Goal: Transaction & Acquisition: Purchase product/service

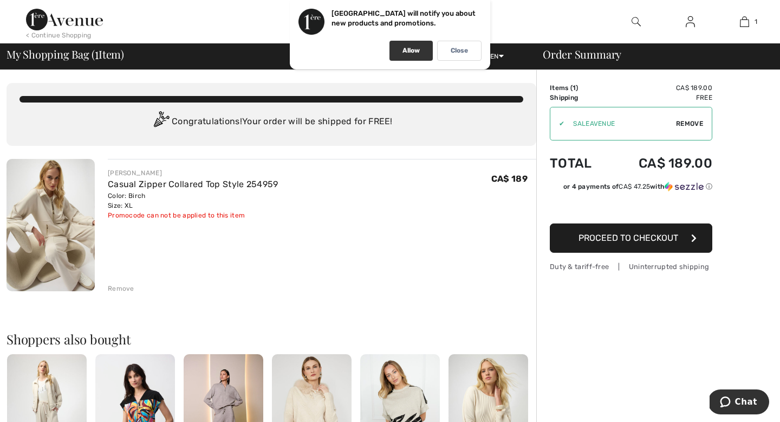
click at [409, 51] on p "Allow" at bounding box center [411, 51] width 17 height 8
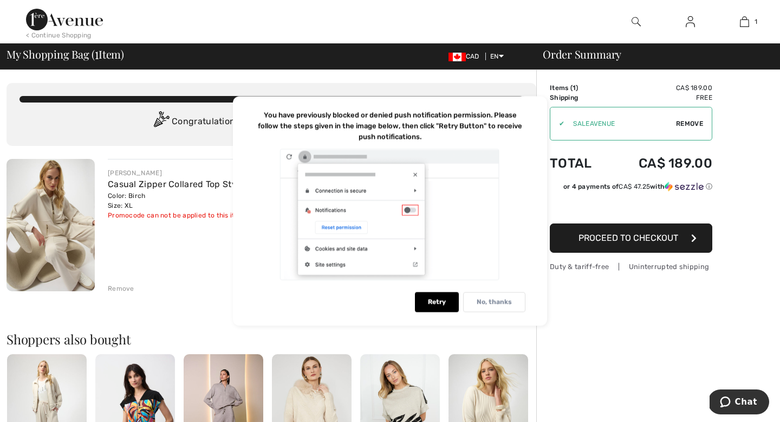
click at [486, 299] on p "No, thanks" at bounding box center [494, 302] width 35 height 8
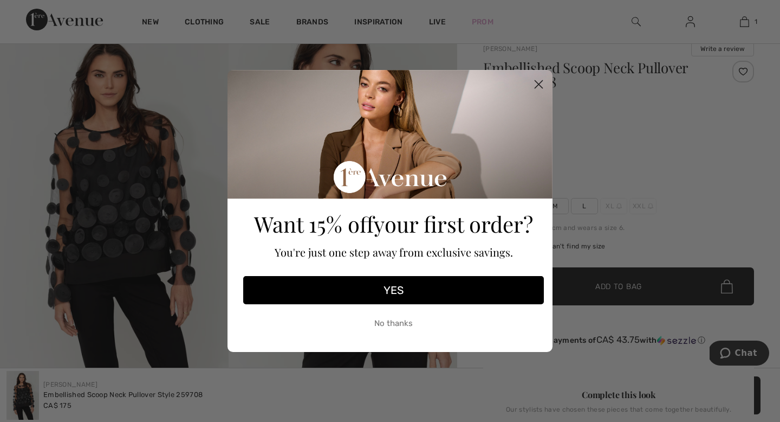
click at [416, 288] on button "YES" at bounding box center [393, 290] width 301 height 28
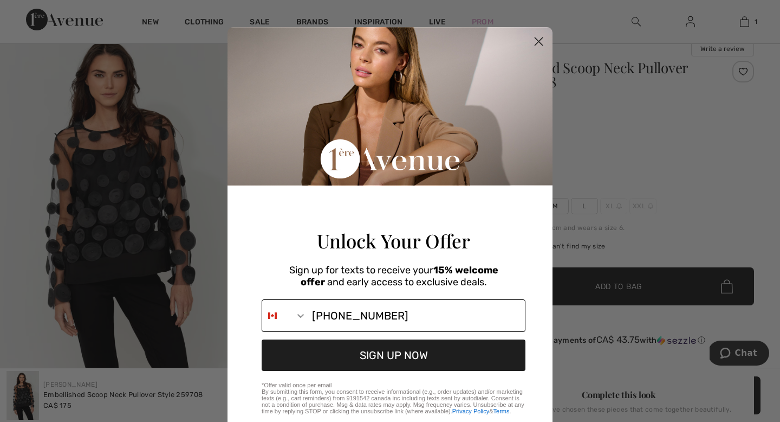
type input "416-878-5000"
click input "Submit" at bounding box center [0, 0] width 0 height 0
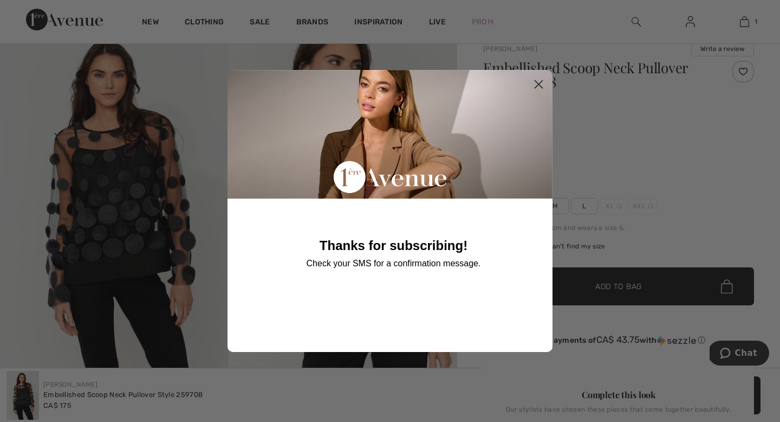
click at [540, 80] on circle "Close dialog" at bounding box center [539, 84] width 18 height 18
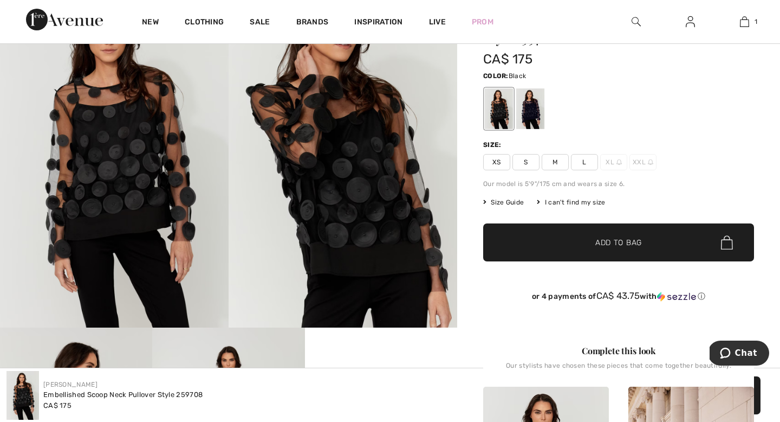
scroll to position [133, 0]
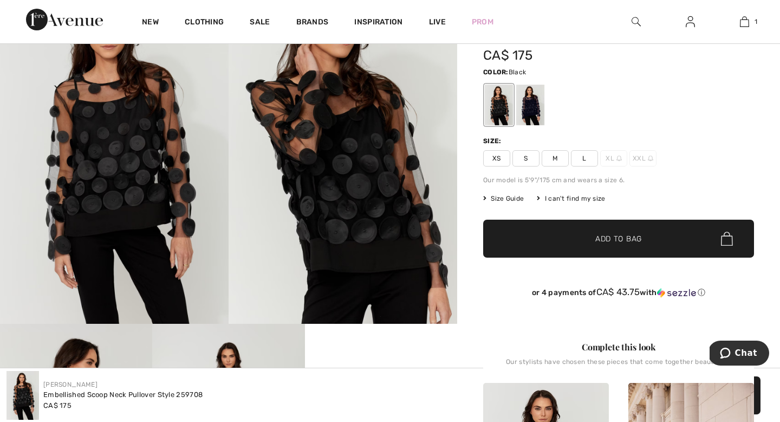
click at [590, 166] on span "L" at bounding box center [584, 158] width 27 height 16
click at [622, 161] on img at bounding box center [619, 158] width 5 height 5
click at [604, 244] on span "Add to Bag" at bounding box center [619, 238] width 47 height 11
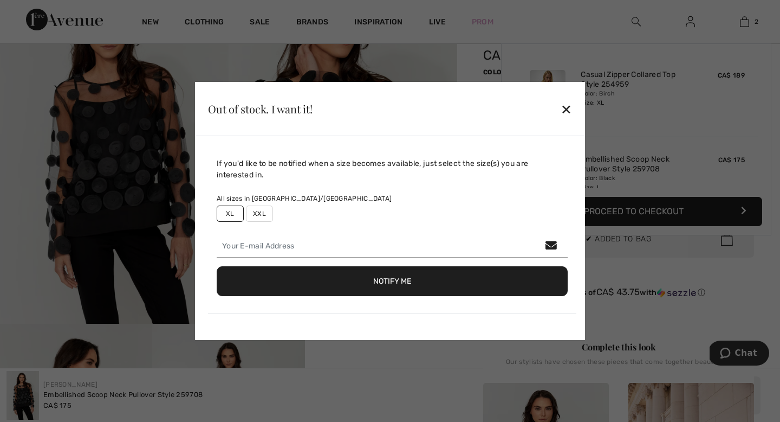
scroll to position [49, 0]
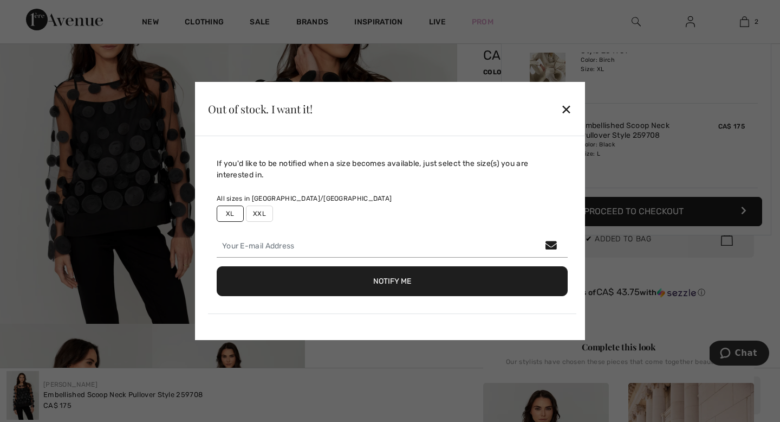
click at [240, 206] on label "XL" at bounding box center [230, 213] width 27 height 16
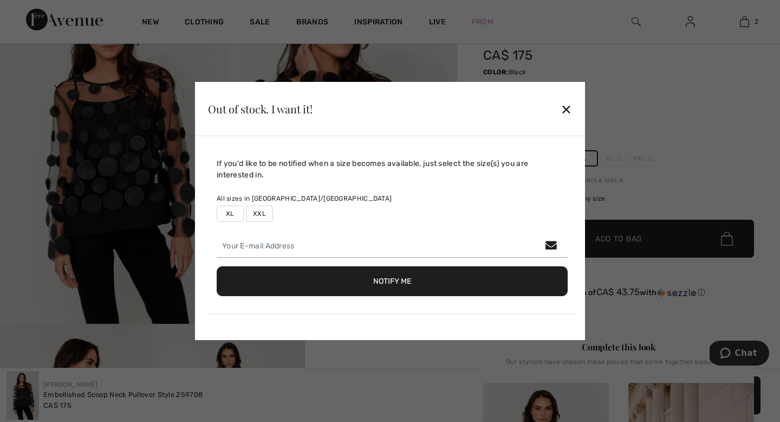
click at [233, 209] on label "XL" at bounding box center [230, 213] width 27 height 16
click at [236, 205] on label "XL" at bounding box center [230, 213] width 27 height 16
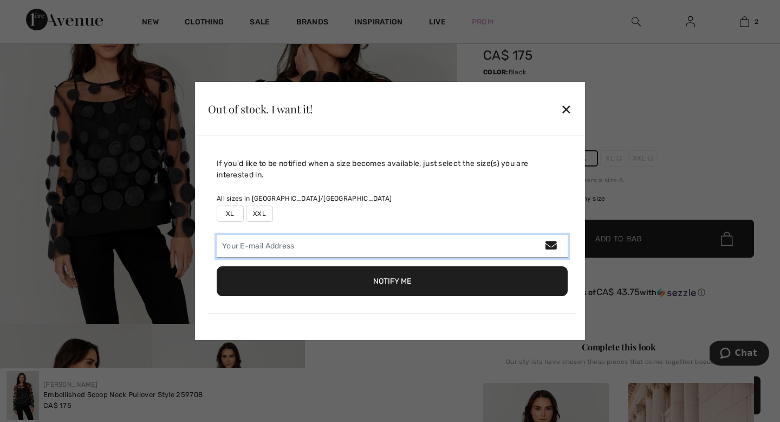
click at [264, 247] on input "email" at bounding box center [392, 246] width 351 height 23
type input "[EMAIL_ADDRESS][PERSON_NAME][DOMAIN_NAME]"
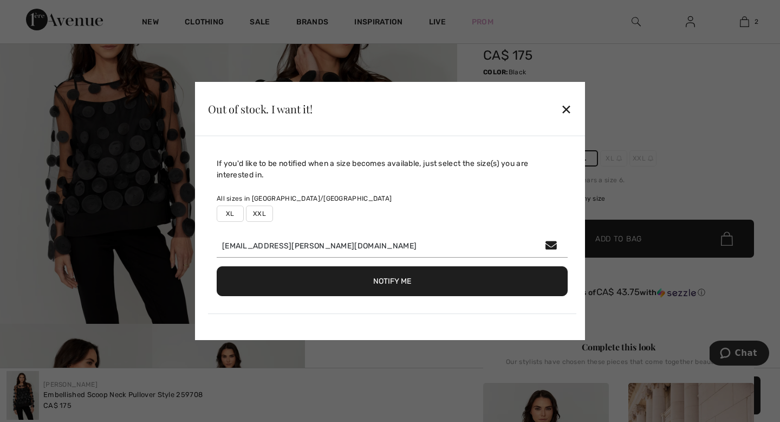
click at [239, 205] on label "XL" at bounding box center [230, 213] width 27 height 16
click at [308, 283] on button "Notify Me" at bounding box center [392, 281] width 351 height 30
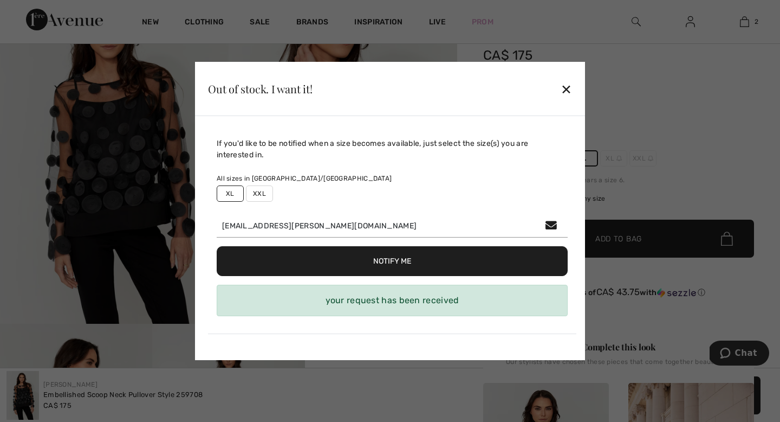
click at [562, 77] on div "✕" at bounding box center [566, 88] width 11 height 23
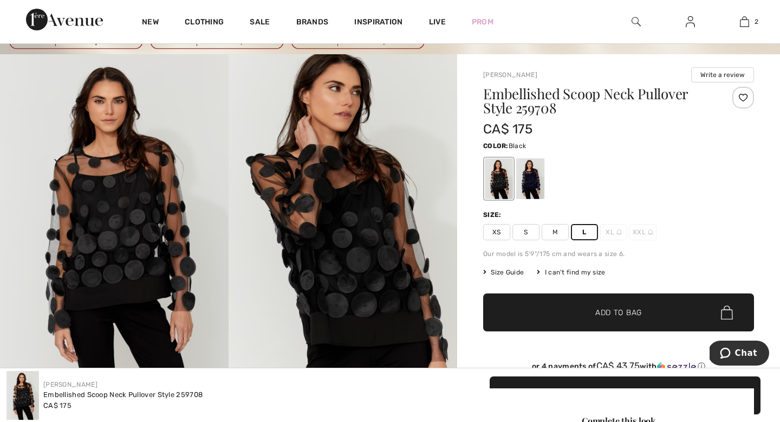
scroll to position [0, 0]
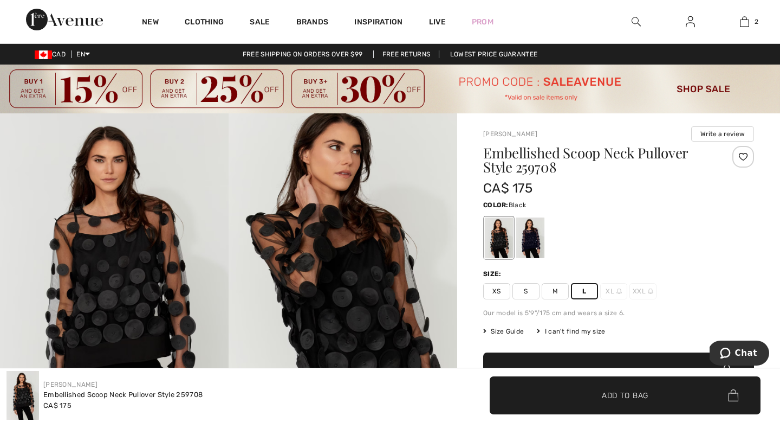
click at [602, 393] on span "Add to Bag" at bounding box center [625, 394] width 47 height 11
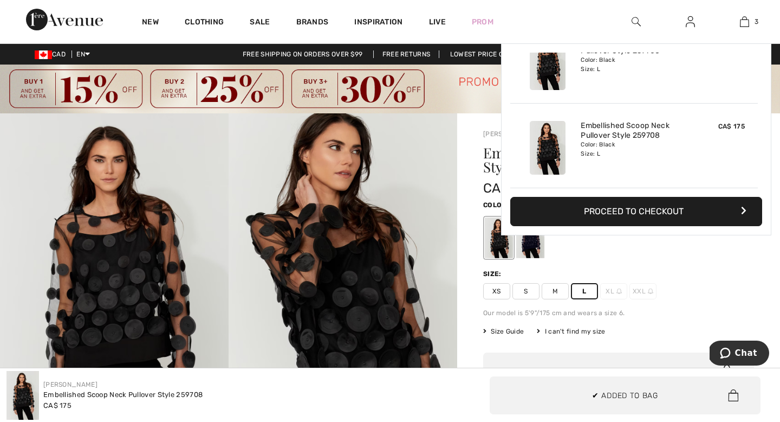
scroll to position [141, 0]
click at [742, 22] on img at bounding box center [744, 21] width 9 height 13
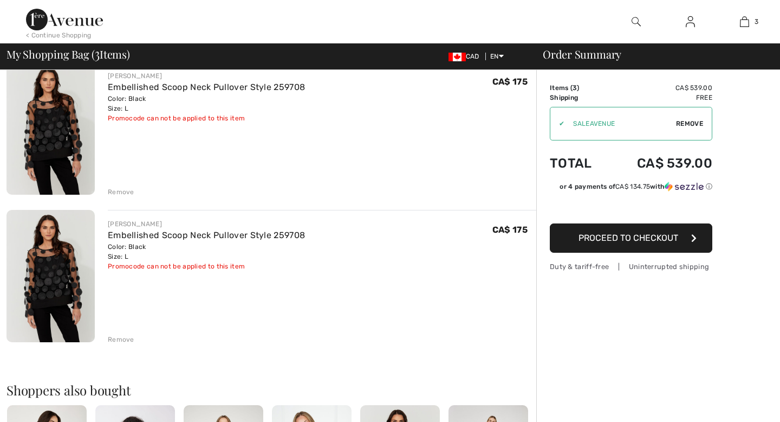
scroll to position [257, 0]
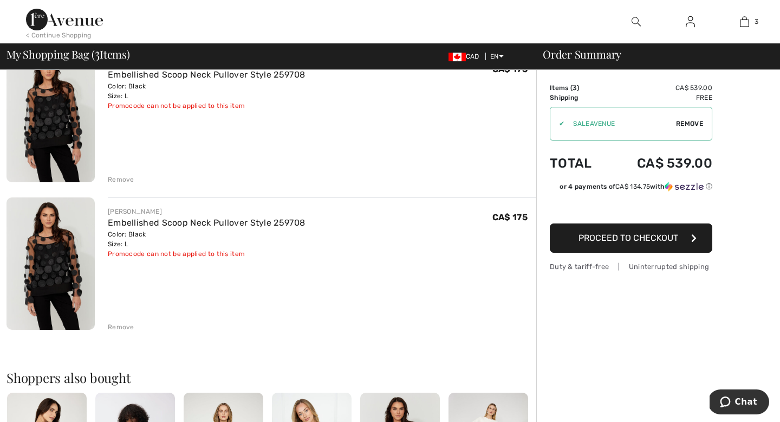
click at [124, 184] on div "Remove" at bounding box center [121, 179] width 27 height 10
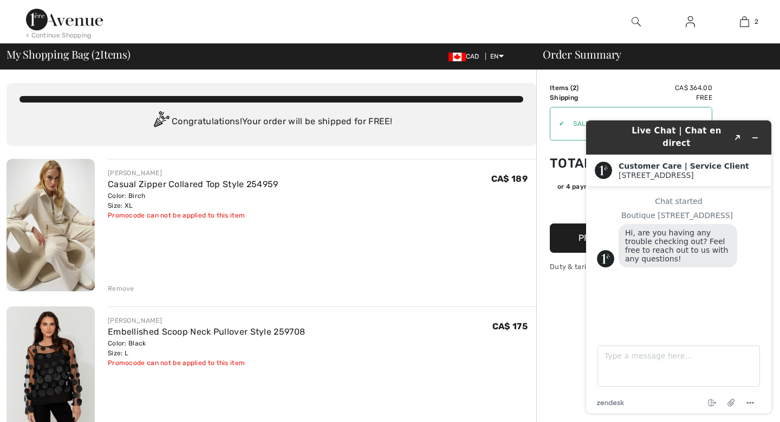
scroll to position [0, 0]
click at [631, 353] on textarea "Type a message here..." at bounding box center [679, 365] width 163 height 41
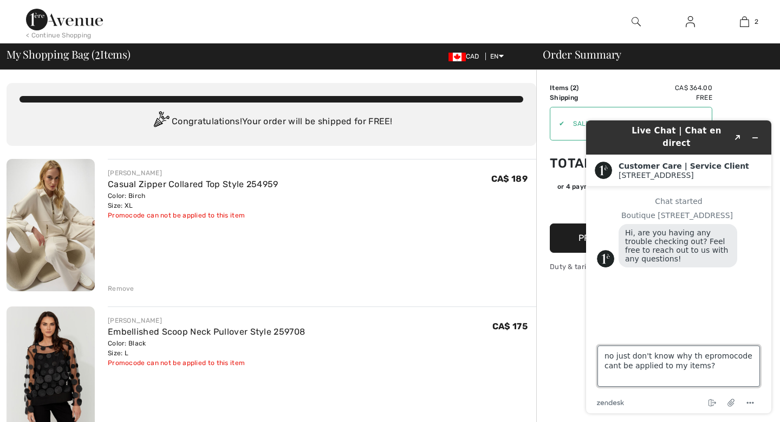
click at [701, 354] on textarea "no just don't know why th epromocode cant be applied to my items?" at bounding box center [679, 365] width 163 height 41
click at [723, 355] on textarea "no just don't know why the promocode cant be applied to my items?" at bounding box center [679, 365] width 163 height 41
type textarea "no just don't know why the promo code cant be applied to my items?"
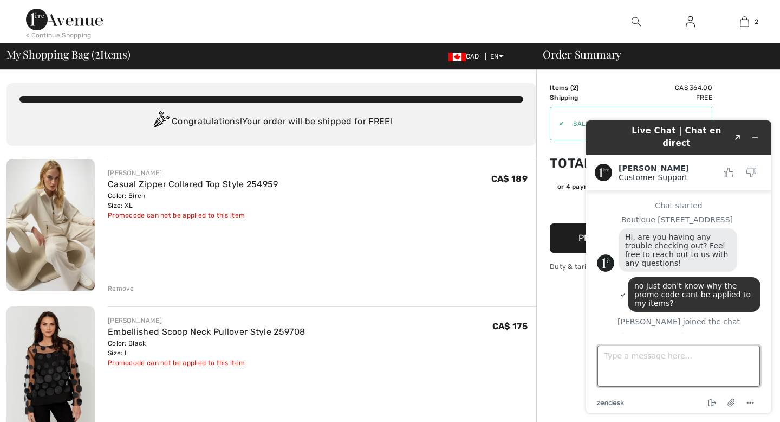
scroll to position [42, 0]
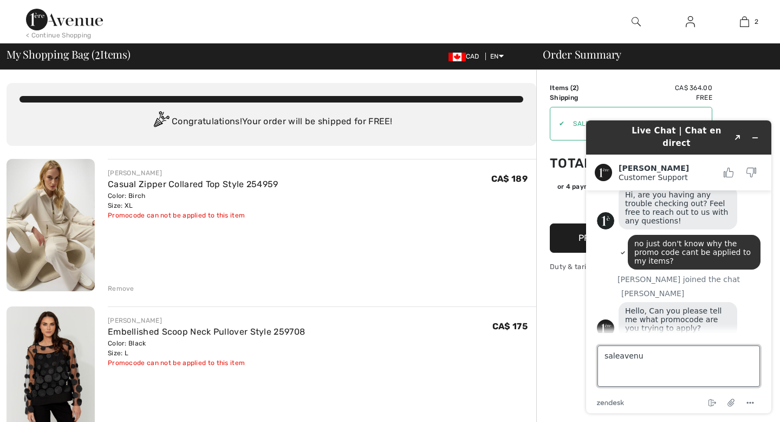
type textarea "saleavenue"
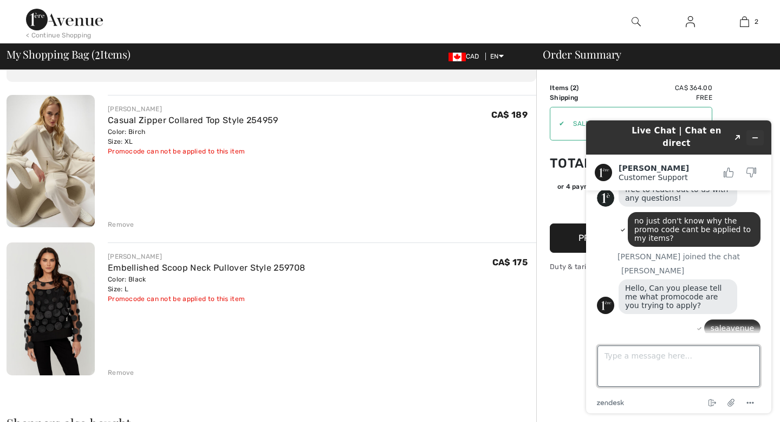
scroll to position [68, 0]
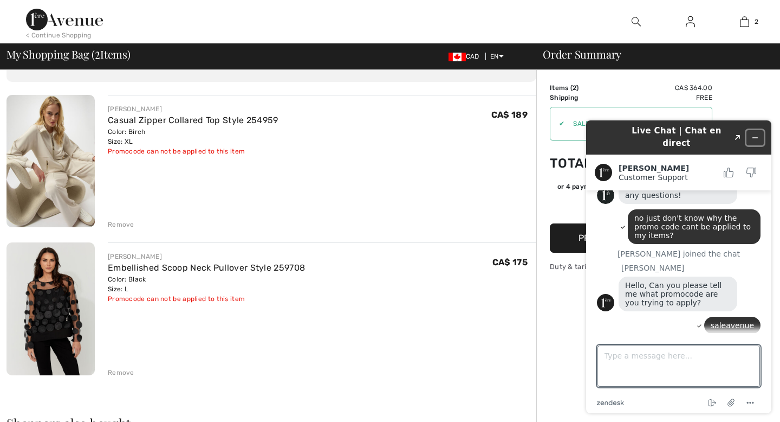
click at [753, 134] on icon "Minimize widget" at bounding box center [756, 138] width 8 height 8
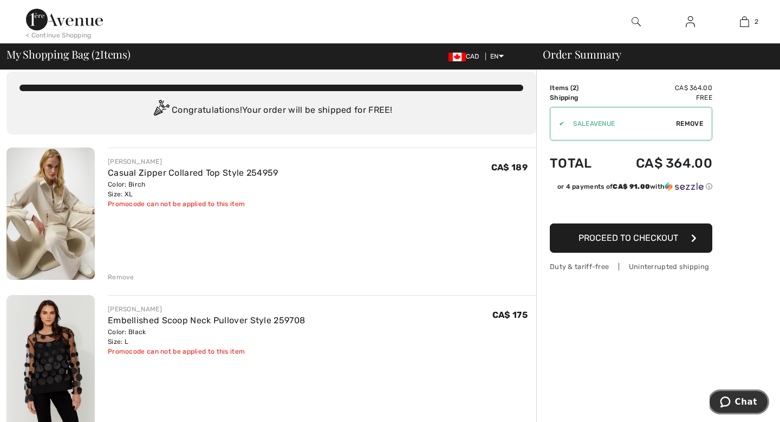
scroll to position [0, 0]
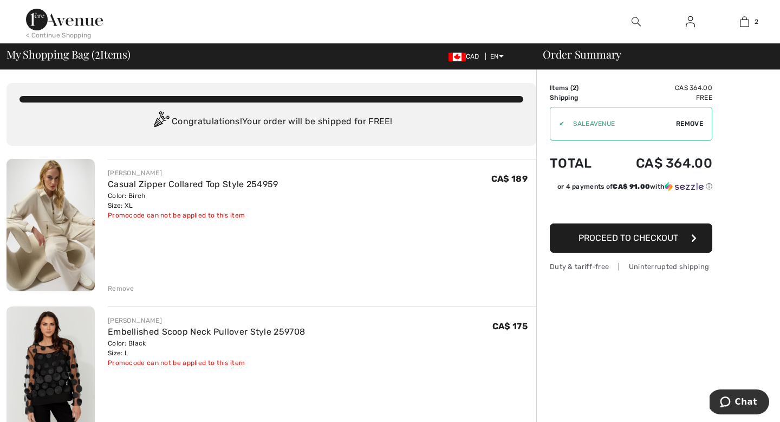
click at [640, 243] on span "Proceed to Checkout" at bounding box center [629, 237] width 100 height 10
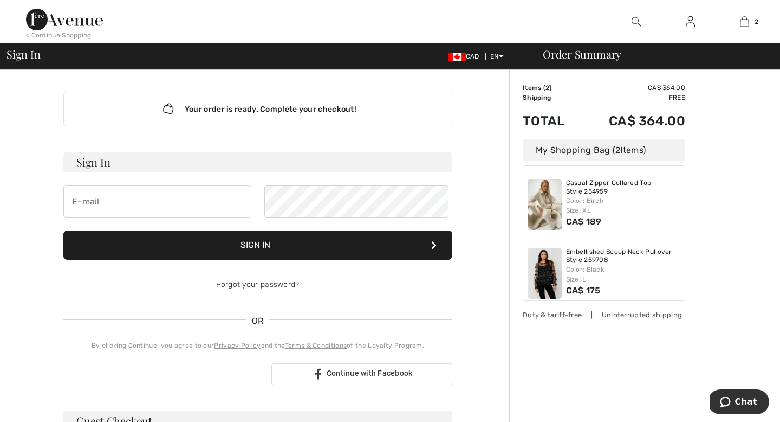
click at [245, 172] on h3 "Sign In" at bounding box center [257, 162] width 389 height 20
click at [193, 214] on input "email" at bounding box center [157, 201] width 188 height 33
type input "[EMAIL_ADDRESS][PERSON_NAME][DOMAIN_NAME]"
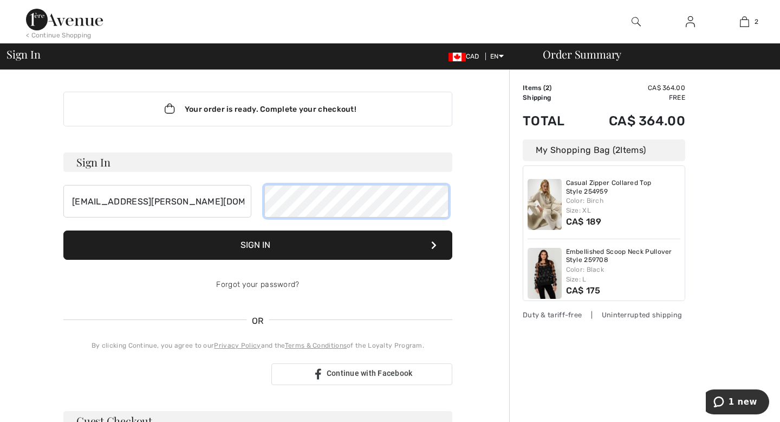
click at [63, 230] on button "Sign In" at bounding box center [257, 244] width 389 height 29
click at [282, 260] on button "Sign In" at bounding box center [257, 244] width 389 height 29
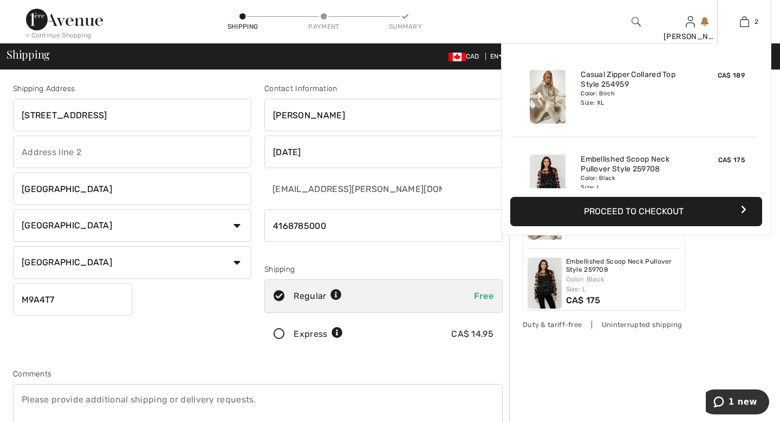
click at [671, 208] on button "Proceed to Checkout" at bounding box center [636, 211] width 252 height 29
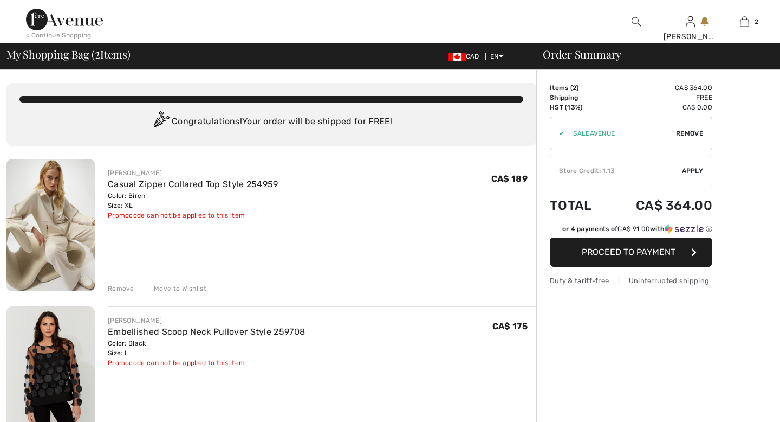
click at [659, 162] on div "✔ Store Credit: 1.13 Apply Remove" at bounding box center [631, 170] width 163 height 33
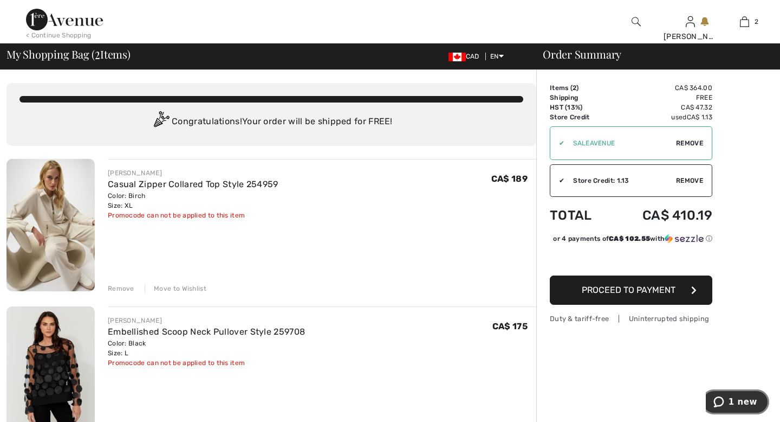
click at [736, 397] on span "1 new" at bounding box center [743, 402] width 29 height 10
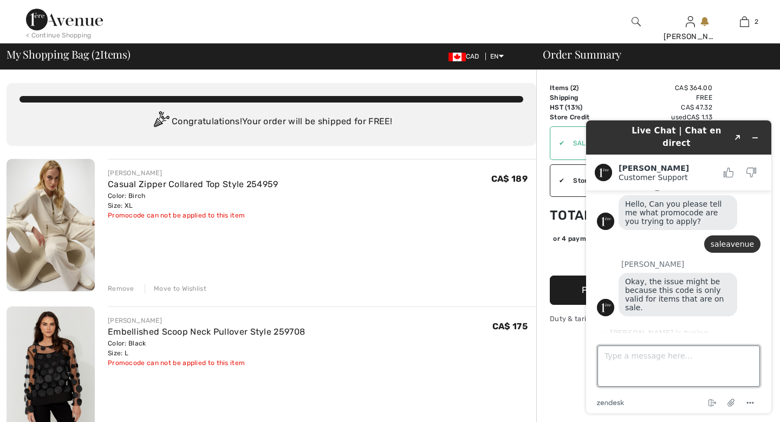
click at [676, 354] on textarea "Type a message here..." at bounding box center [679, 365] width 163 height 41
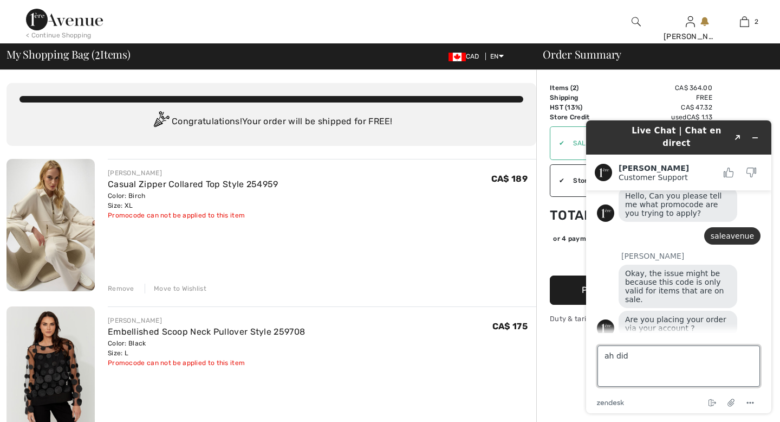
type textarea "ah didn"
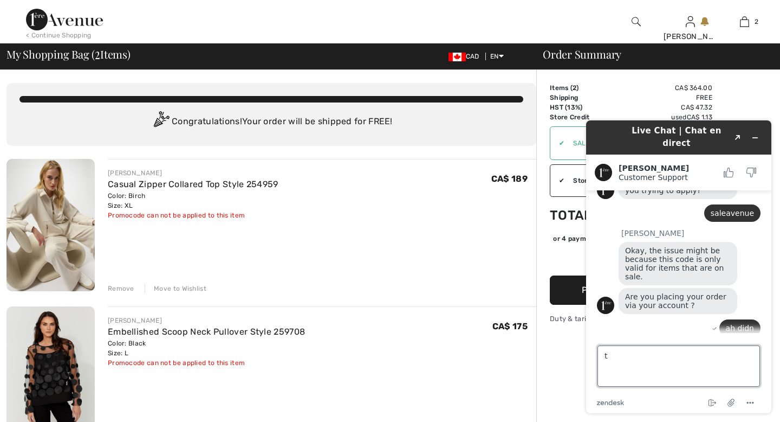
type textarea "t"
type textarea "didn"
type textarea "t"
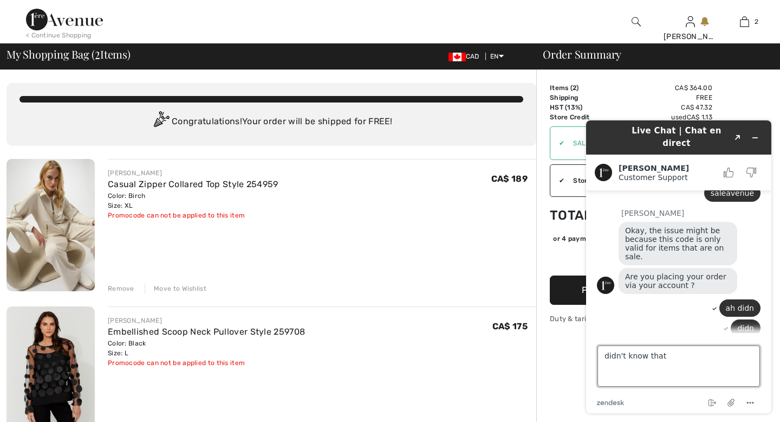
type textarea "didn't know that"
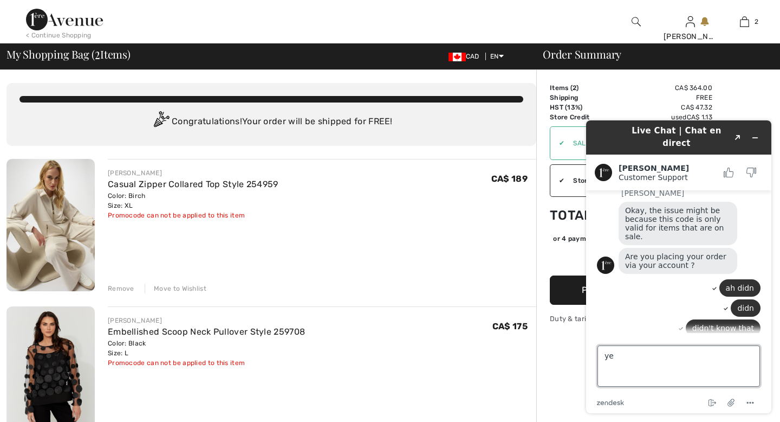
type textarea "yes"
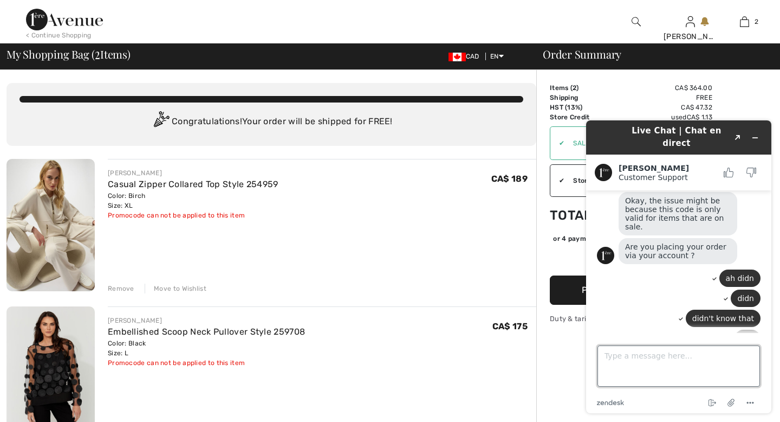
scroll to position [261, 0]
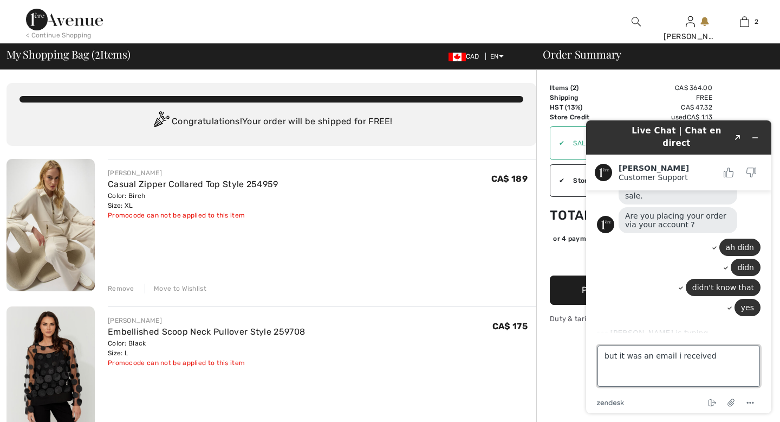
type textarea "but it was an email i received"
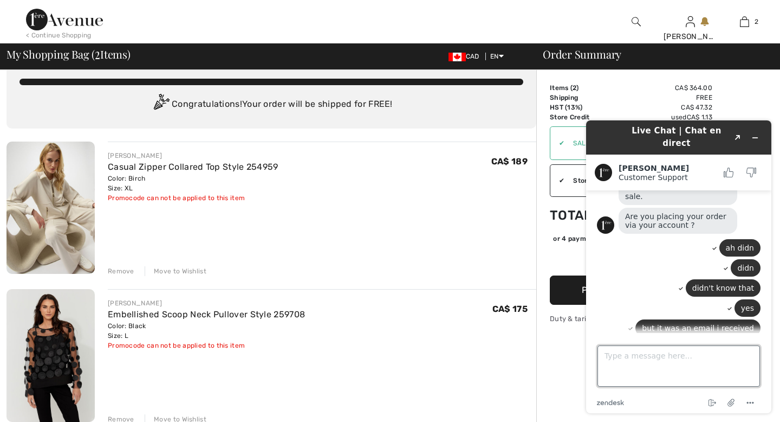
scroll to position [333, 0]
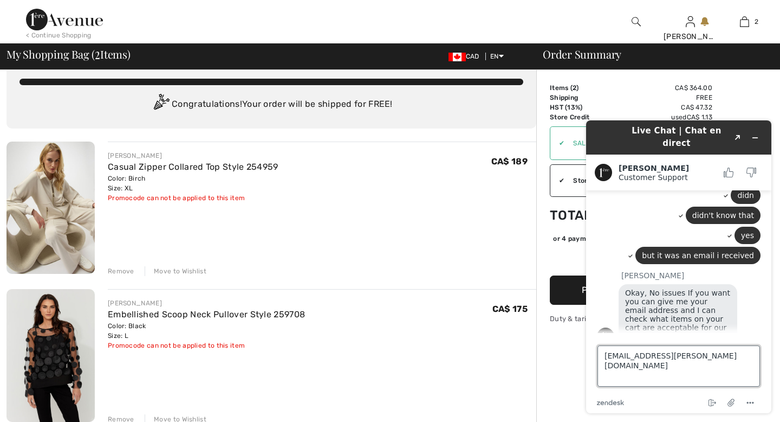
type textarea "[EMAIL_ADDRESS][PERSON_NAME][DOMAIN_NAME]"
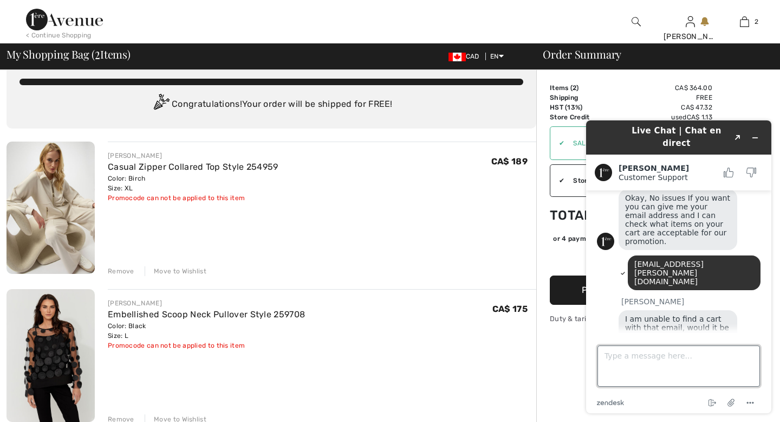
scroll to position [428, 0]
type textarea "yes"
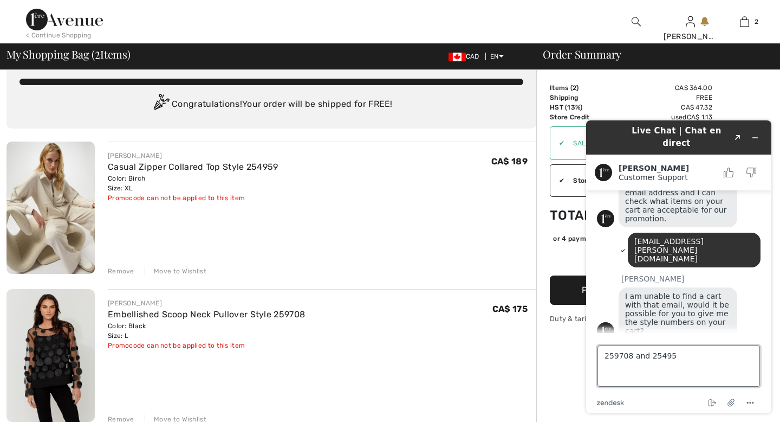
type textarea "259708 and 254959"
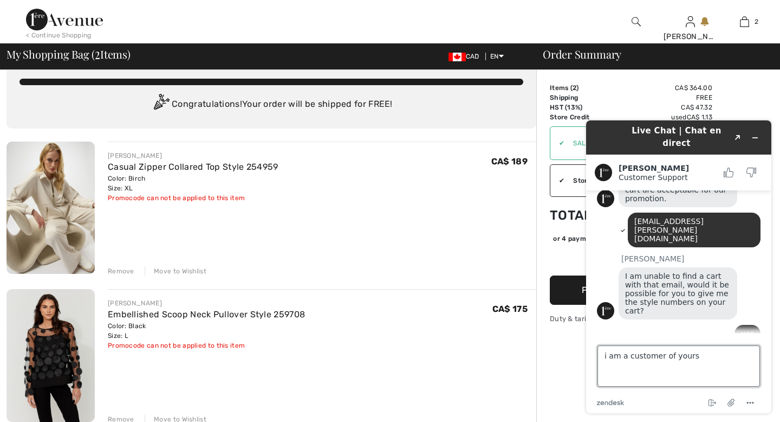
type textarea "i am a customer of yours"
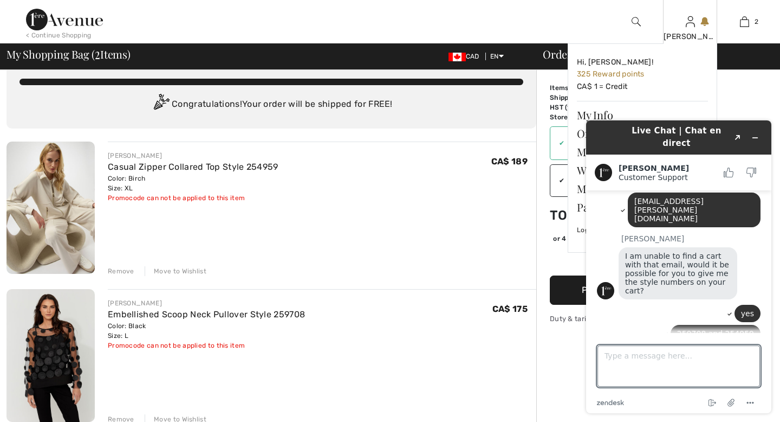
click at [691, 21] on img at bounding box center [690, 21] width 9 height 13
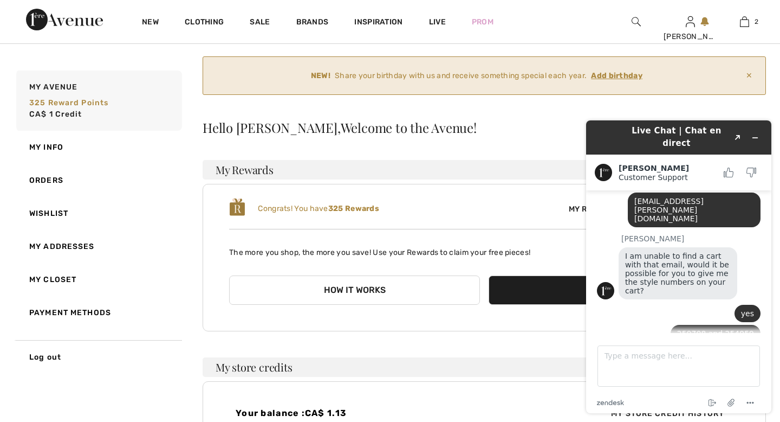
scroll to position [37, 0]
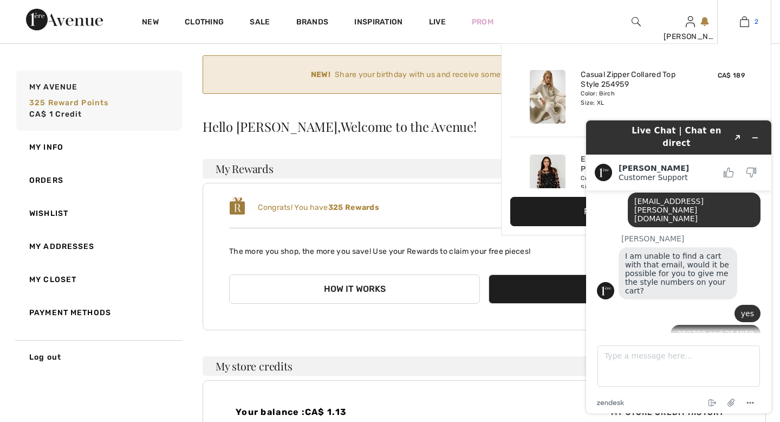
click at [746, 22] on img at bounding box center [744, 21] width 9 height 13
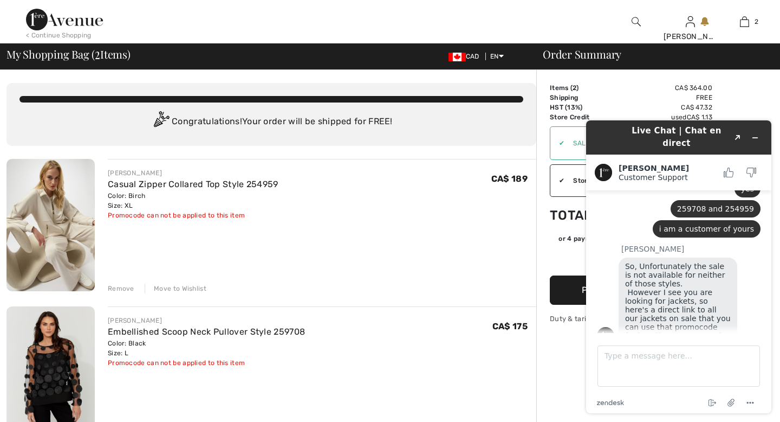
scroll to position [615, 0]
click at [660, 351] on textarea "Type a message here..." at bounding box center [679, 365] width 163 height 41
type textarea "o"
type textarea "ok thank you"
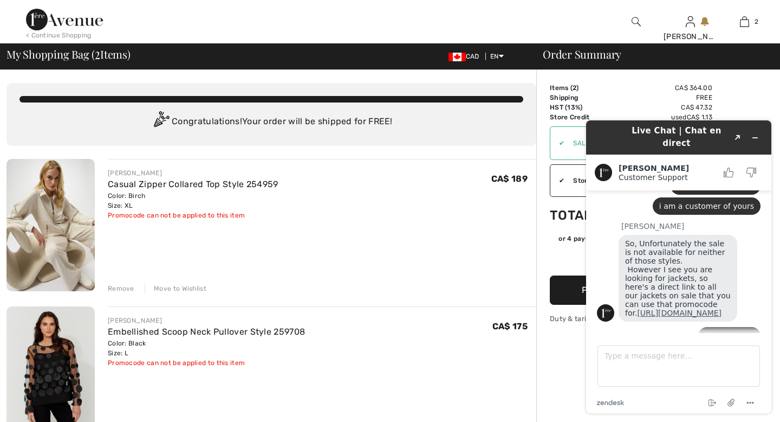
click at [662, 308] on link "[URL][DOMAIN_NAME]" at bounding box center [679, 312] width 85 height 9
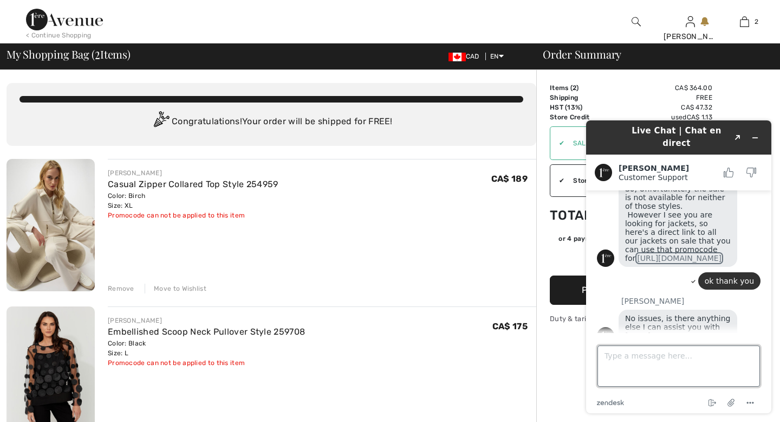
click at [640, 355] on textarea "Type a message here..." at bounding box center [679, 365] width 163 height 41
type textarea "no thanks"
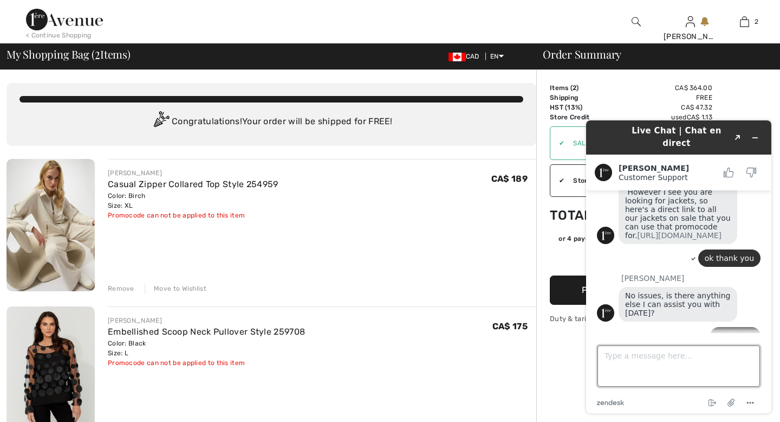
scroll to position [718, 0]
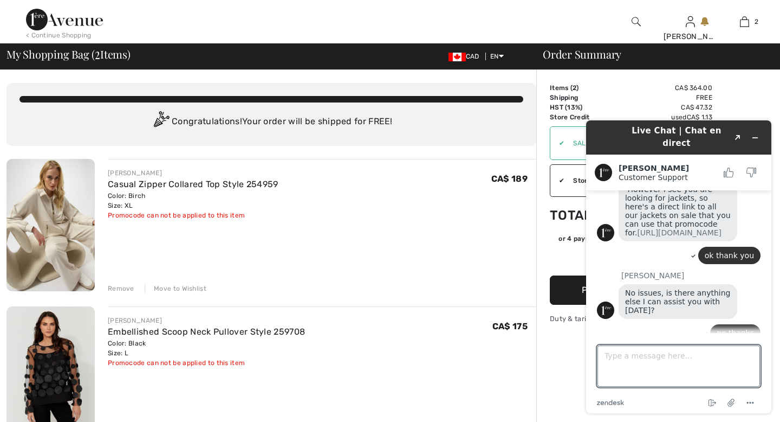
click at [134, 293] on div "Remove" at bounding box center [121, 288] width 27 height 10
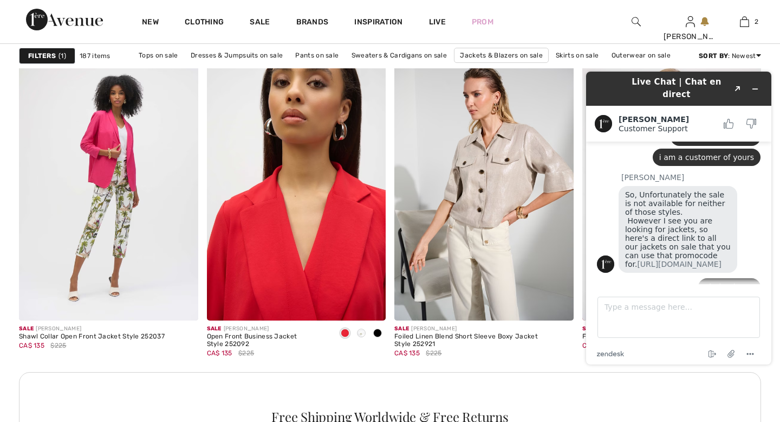
scroll to position [1120, 0]
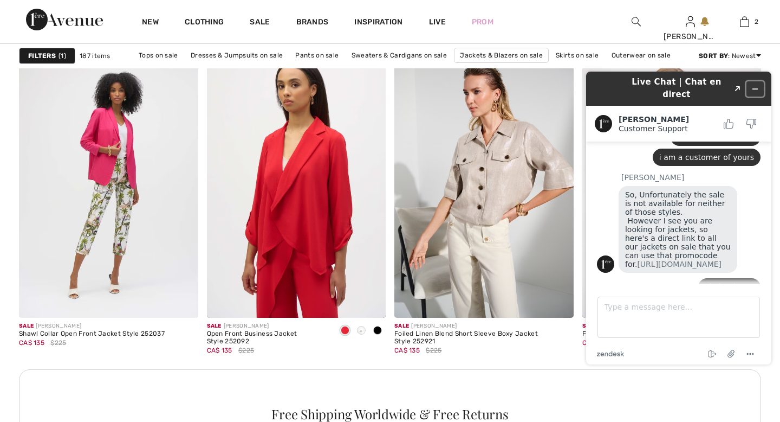
click at [755, 85] on icon "Minimize widget" at bounding box center [756, 89] width 8 height 8
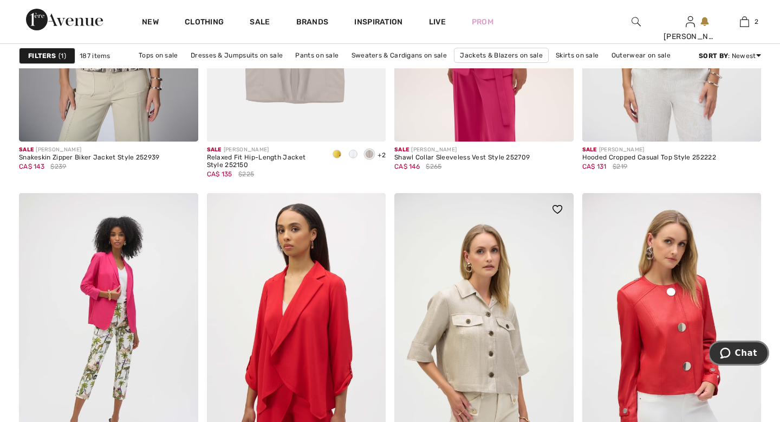
scroll to position [925, 0]
